Goal: Use online tool/utility

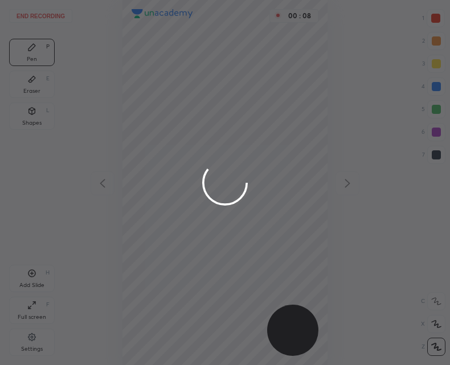
scroll to position [365, 268]
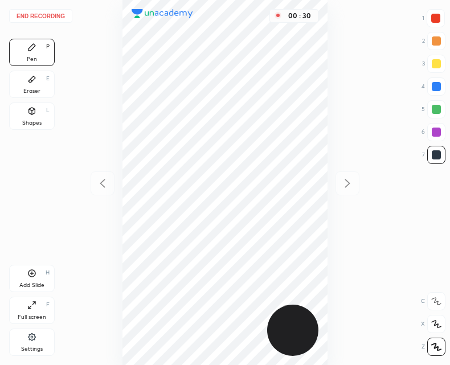
click at [34, 276] on icon at bounding box center [31, 273] width 9 height 9
click at [103, 187] on icon at bounding box center [103, 184] width 14 height 14
click at [353, 192] on div at bounding box center [347, 183] width 24 height 24
click at [104, 184] on icon at bounding box center [103, 184] width 14 height 14
click at [344, 183] on icon at bounding box center [348, 184] width 14 height 14
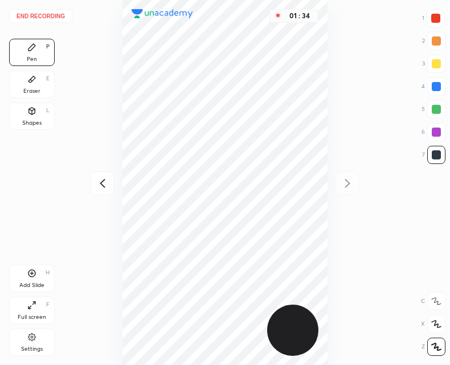
click at [35, 278] on div "Add Slide H" at bounding box center [32, 278] width 46 height 27
click at [34, 273] on icon at bounding box center [31, 273] width 9 height 9
click at [34, 116] on div "Shapes L" at bounding box center [32, 116] width 46 height 27
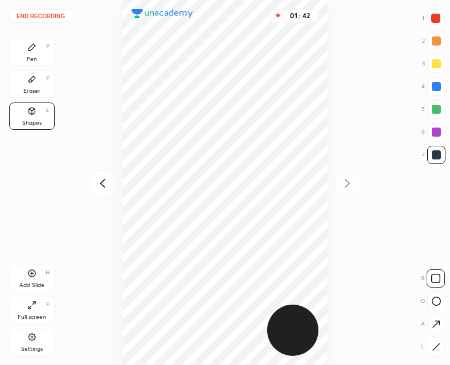
click at [435, 300] on icon at bounding box center [436, 301] width 9 height 9
click at [434, 280] on icon at bounding box center [435, 278] width 9 height 9
click at [440, 345] on icon at bounding box center [436, 347] width 9 height 9
click at [31, 43] on icon at bounding box center [31, 47] width 9 height 9
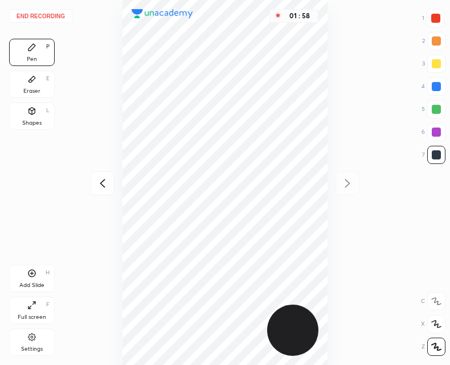
click at [103, 181] on icon at bounding box center [102, 183] width 5 height 9
click at [347, 186] on icon at bounding box center [348, 184] width 14 height 14
click at [26, 282] on div "Add Slide" at bounding box center [31, 285] width 25 height 6
click at [54, 13] on button "End recording" at bounding box center [40, 16] width 63 height 14
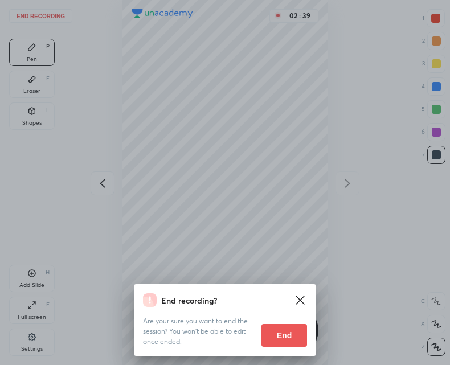
click at [288, 333] on button "End" at bounding box center [284, 335] width 46 height 23
